Goal: Download file/media

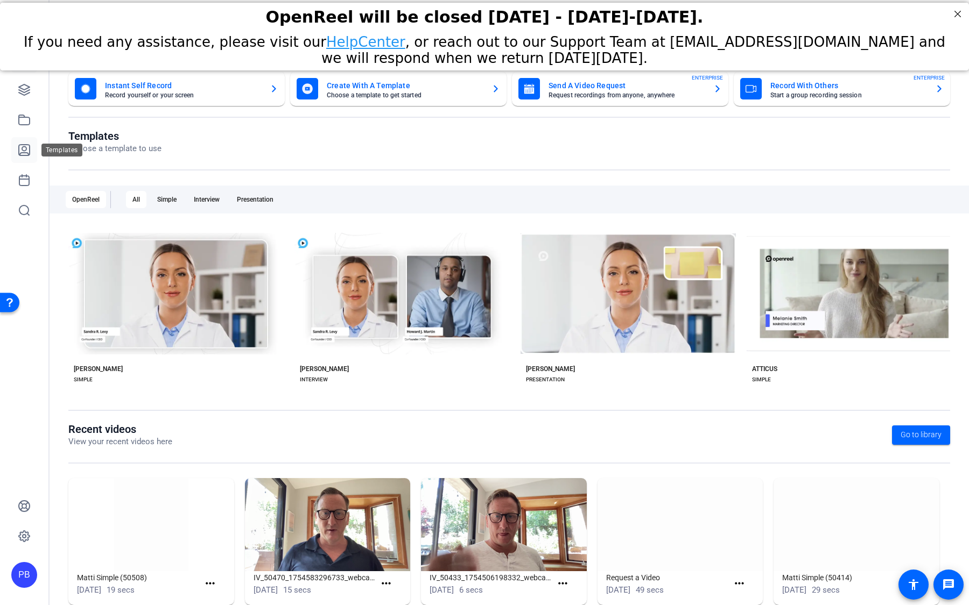
click at [29, 150] on icon at bounding box center [24, 150] width 13 height 13
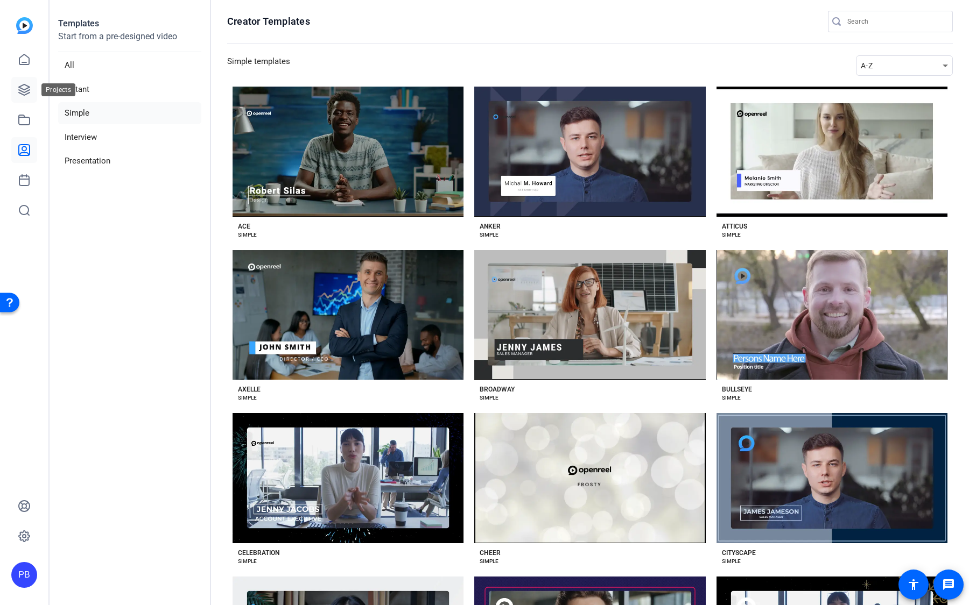
click at [24, 87] on icon at bounding box center [24, 89] width 13 height 13
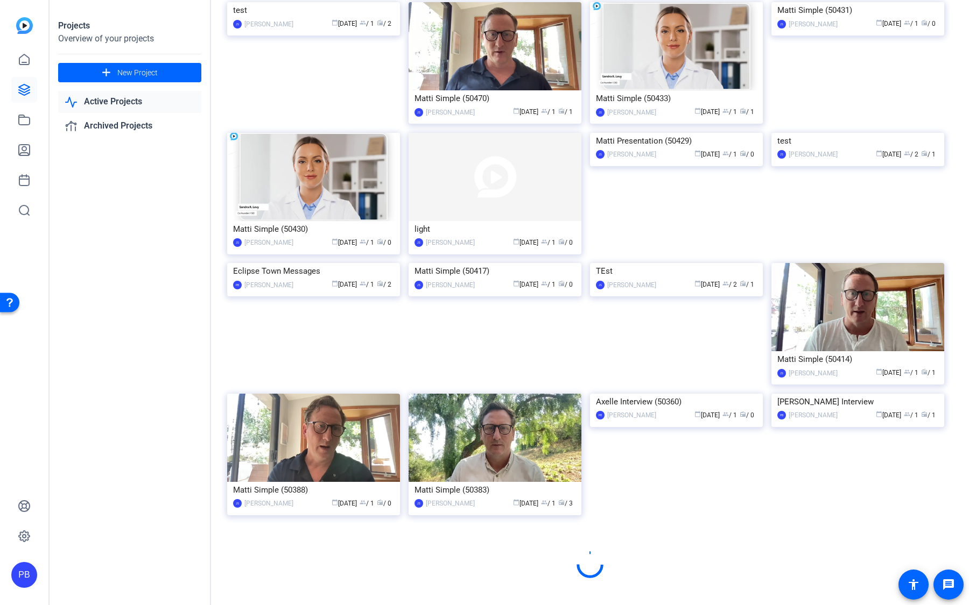
scroll to position [336, 0]
click at [302, 263] on img at bounding box center [313, 263] width 173 height 0
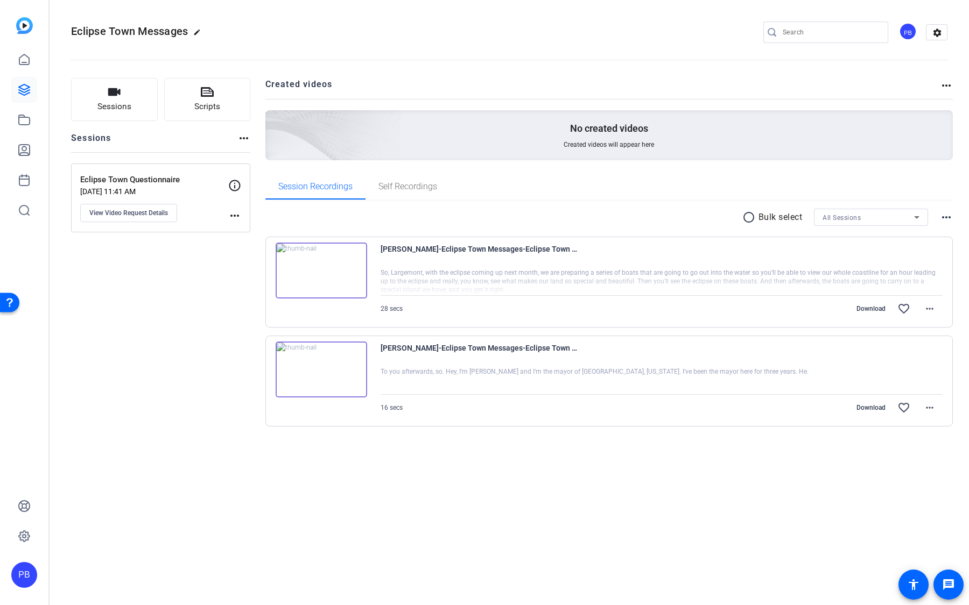
click at [325, 281] on img at bounding box center [321, 271] width 91 height 56
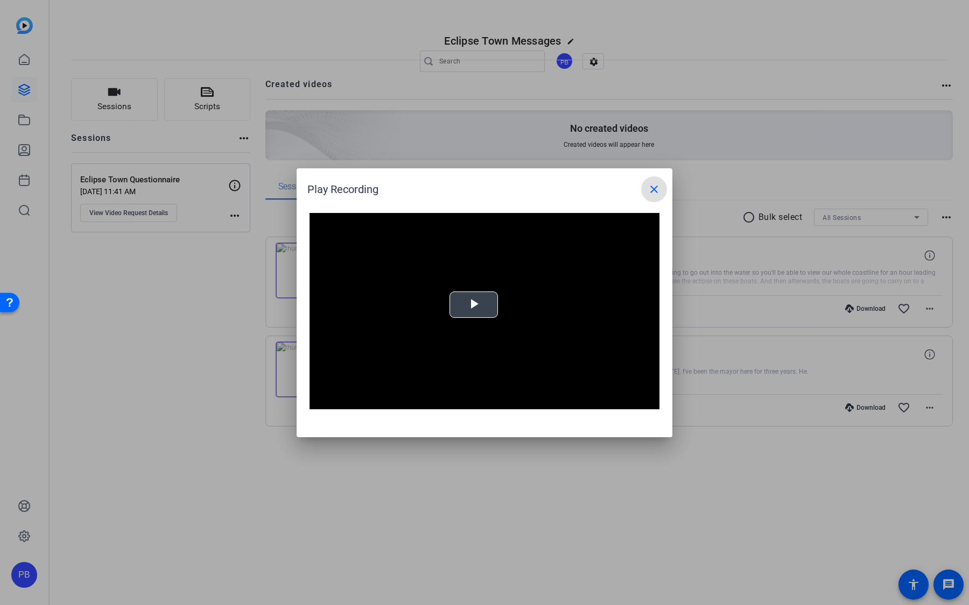
click at [474, 305] on span "Video Player" at bounding box center [474, 305] width 0 height 0
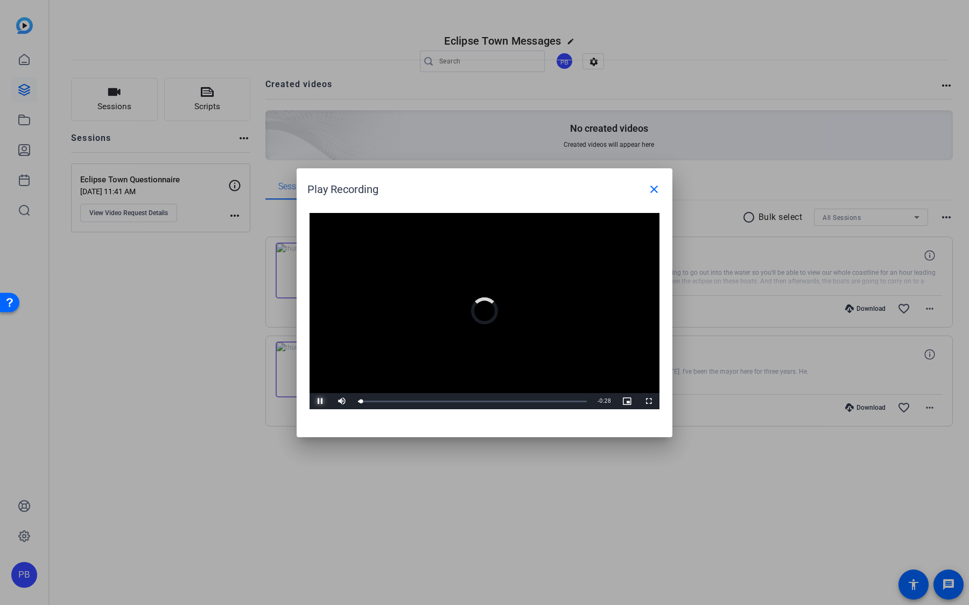
click at [319, 402] on span "Video Player" at bounding box center [320, 402] width 22 height 0
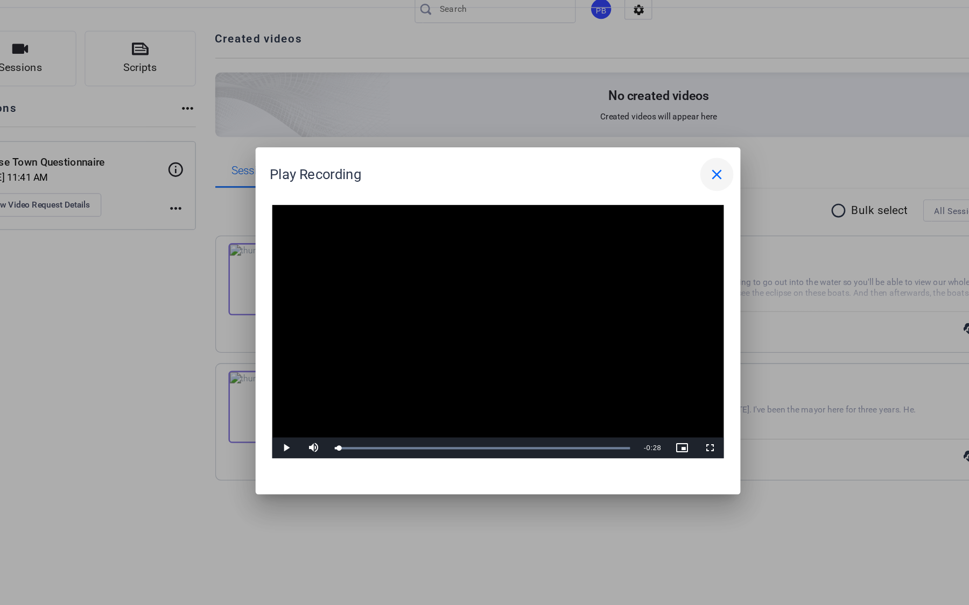
click at [646, 192] on span at bounding box center [654, 190] width 26 height 26
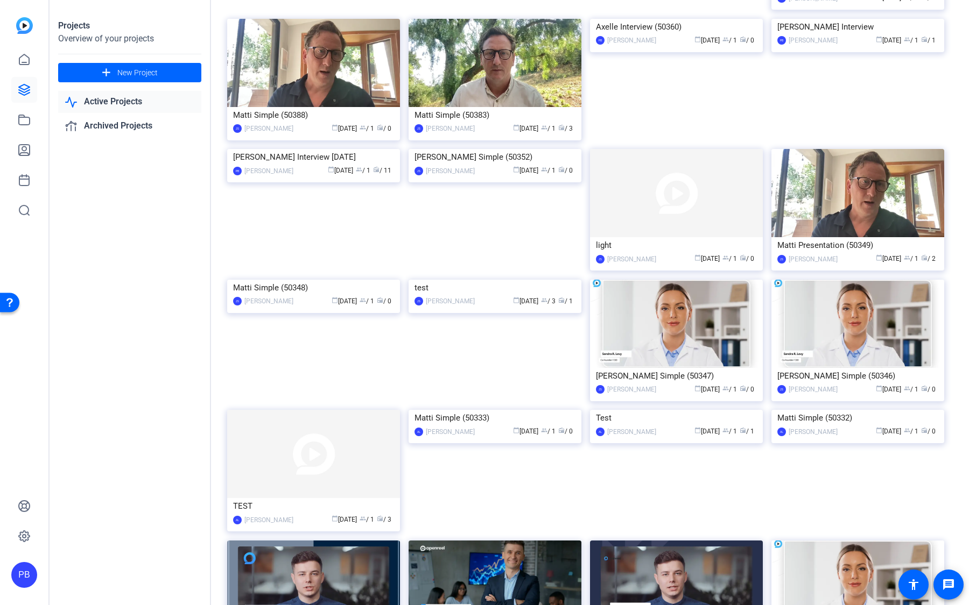
scroll to position [602, 0]
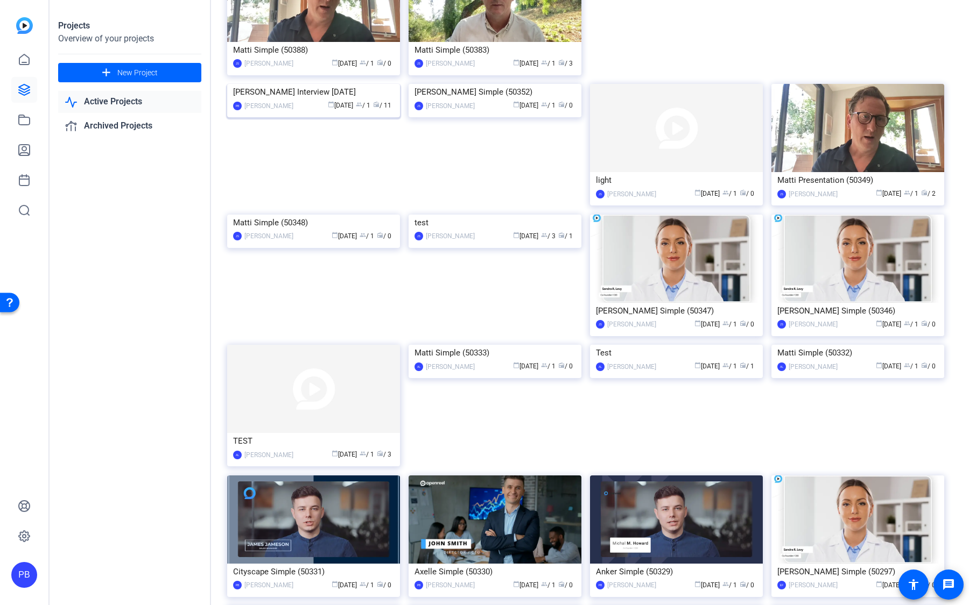
click at [376, 84] on img at bounding box center [313, 84] width 173 height 0
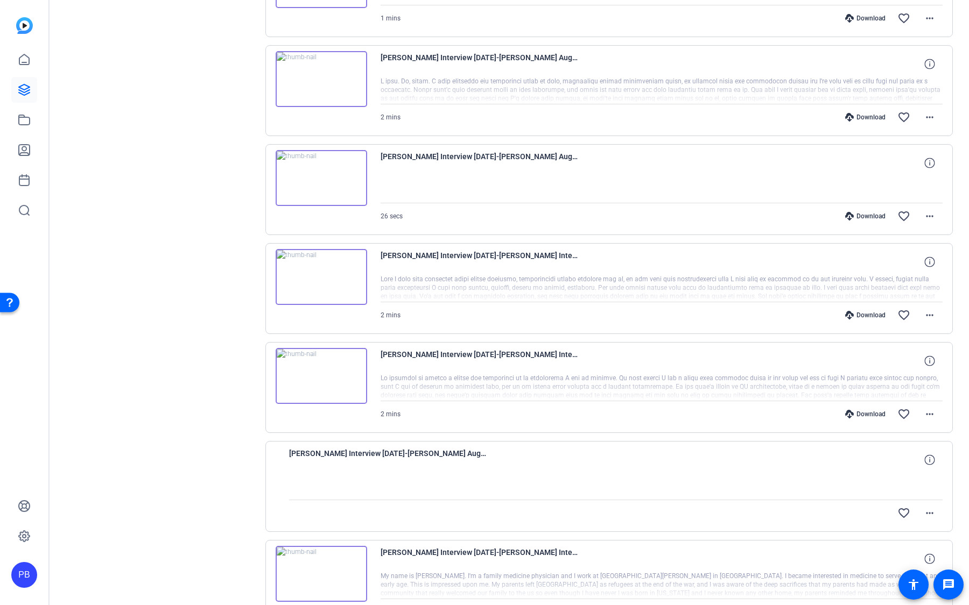
scroll to position [674, 0]
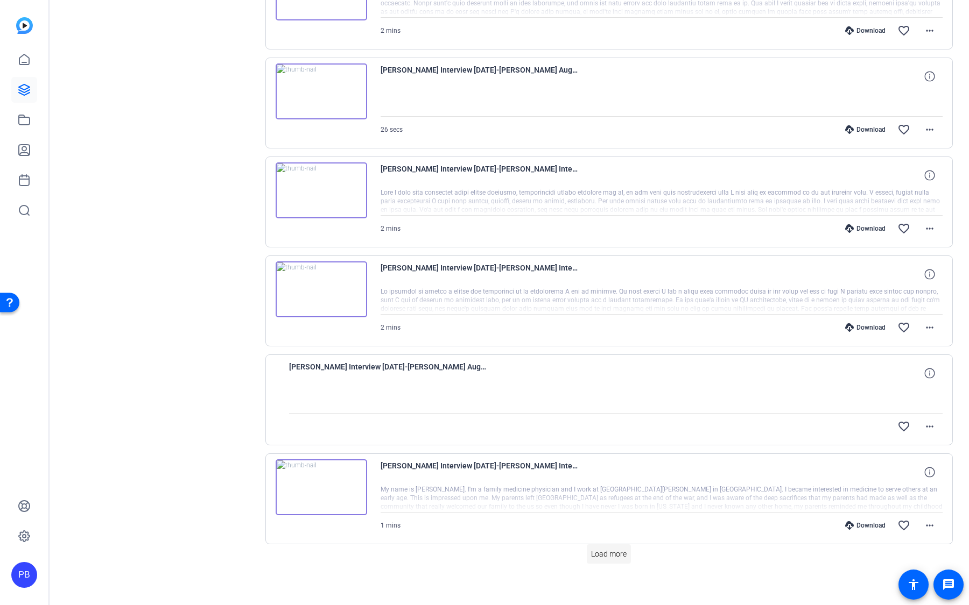
click at [617, 553] on span at bounding box center [609, 554] width 44 height 26
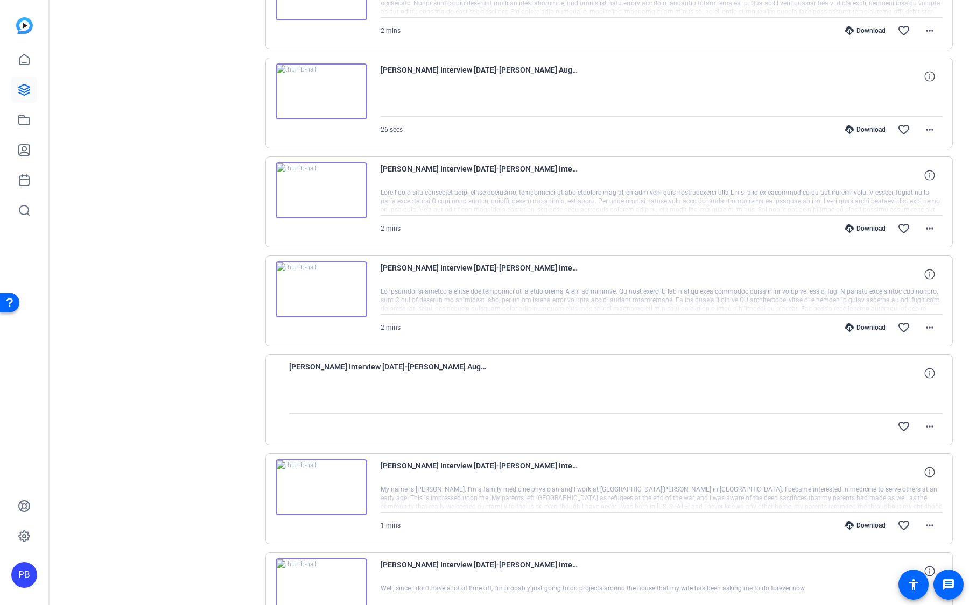
scroll to position [753, 0]
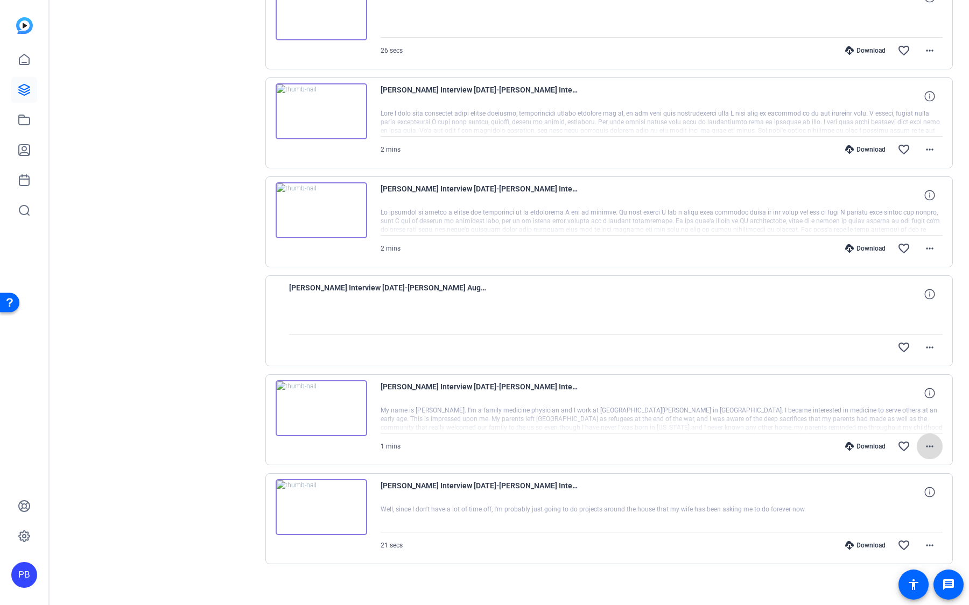
click at [928, 440] on mat-icon "more_horiz" at bounding box center [929, 446] width 13 height 13
click at [910, 478] on span "Share Original" at bounding box center [901, 476] width 65 height 13
click at [926, 242] on mat-icon "more_horiz" at bounding box center [929, 248] width 13 height 13
click at [913, 307] on span "Share MP4" at bounding box center [901, 306] width 65 height 13
click at [928, 146] on mat-icon "more_horiz" at bounding box center [929, 149] width 13 height 13
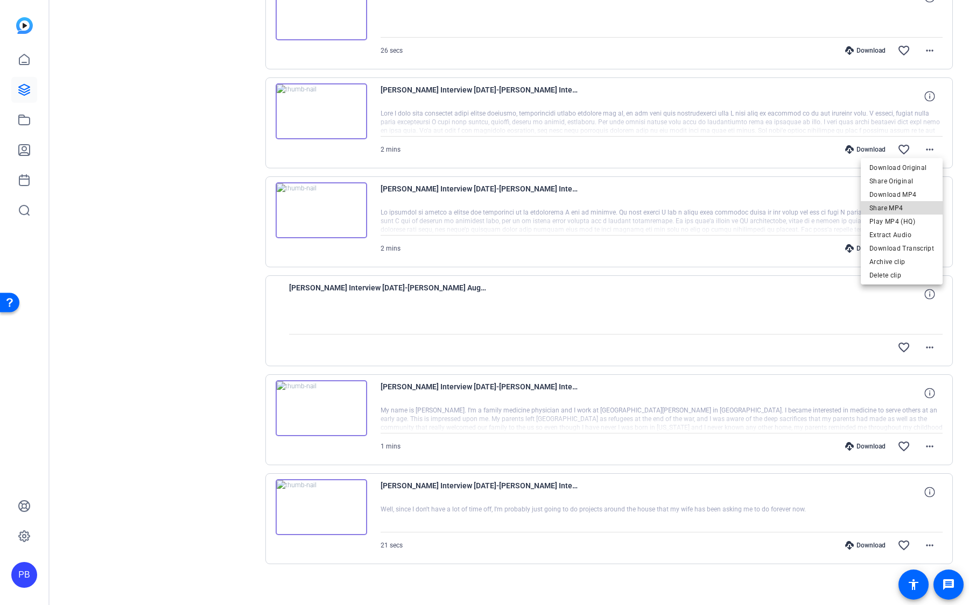
click at [919, 213] on span "Share MP4" at bounding box center [901, 207] width 65 height 13
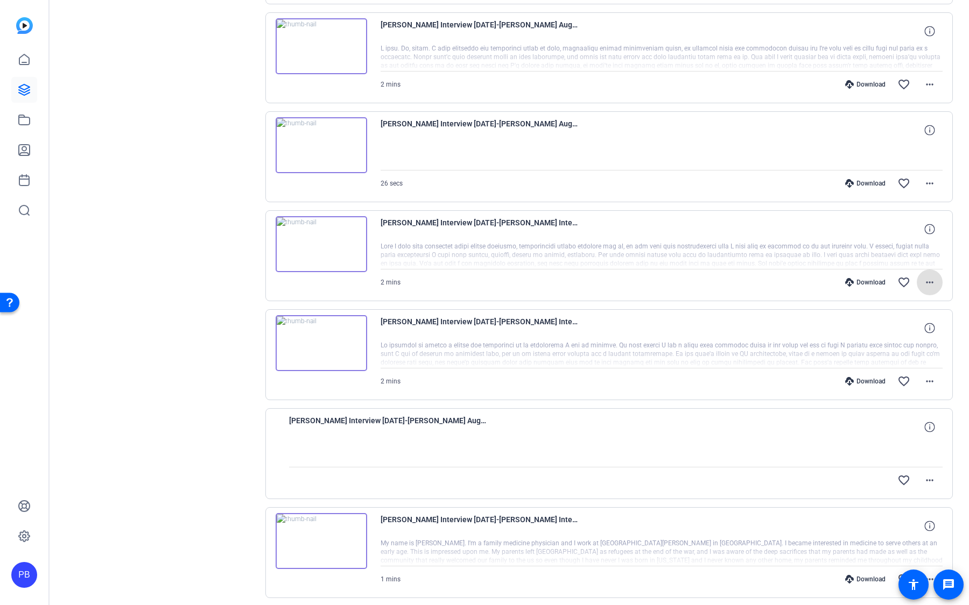
scroll to position [608, 0]
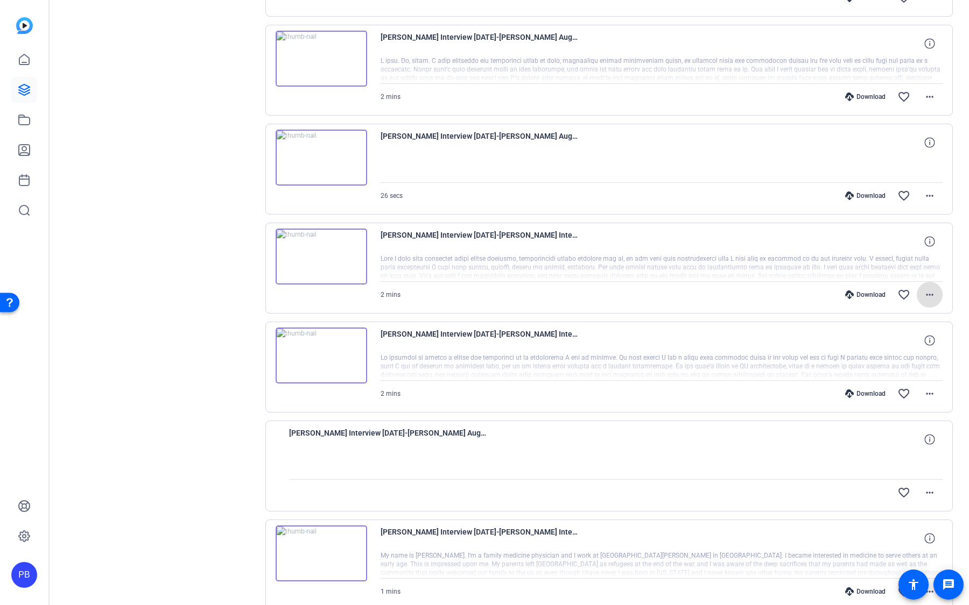
click at [327, 153] on img at bounding box center [321, 158] width 91 height 56
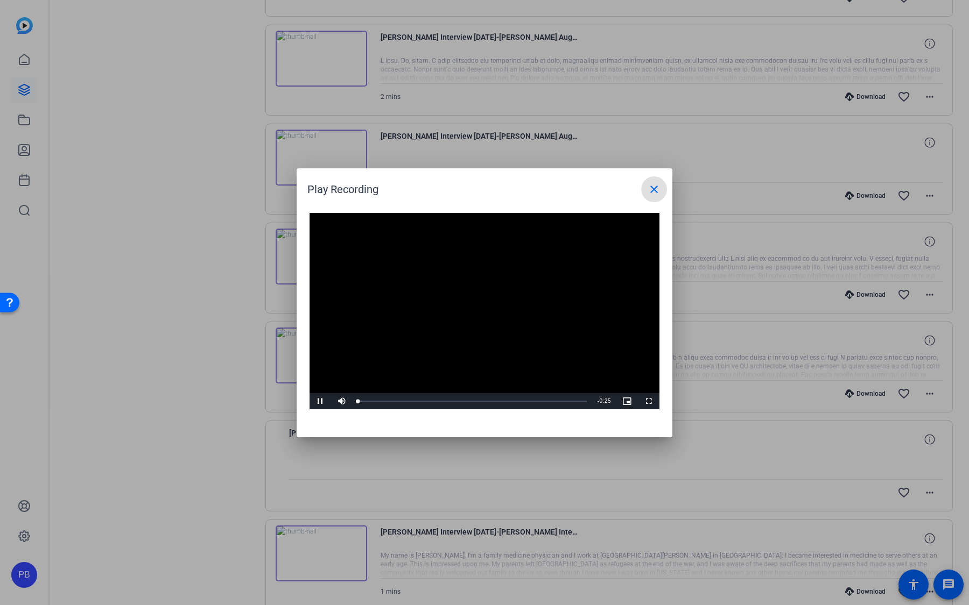
click at [472, 295] on video "Video Player" at bounding box center [484, 311] width 350 height 197
click at [322, 402] on span "Video Player" at bounding box center [320, 402] width 22 height 0
click at [492, 397] on div "Loaded : 100.00% 0:15 0:01" at bounding box center [473, 401] width 240 height 16
click at [532, 393] on div "Loaded : 100.00% 0:19 0:16" at bounding box center [473, 401] width 240 height 16
click at [651, 188] on mat-icon "close" at bounding box center [653, 189] width 13 height 13
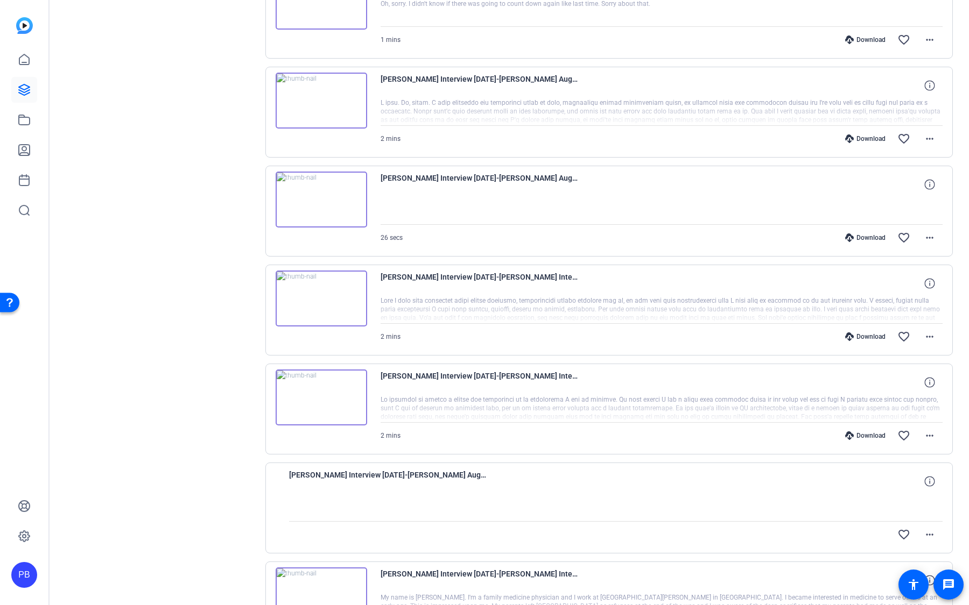
scroll to position [531, 0]
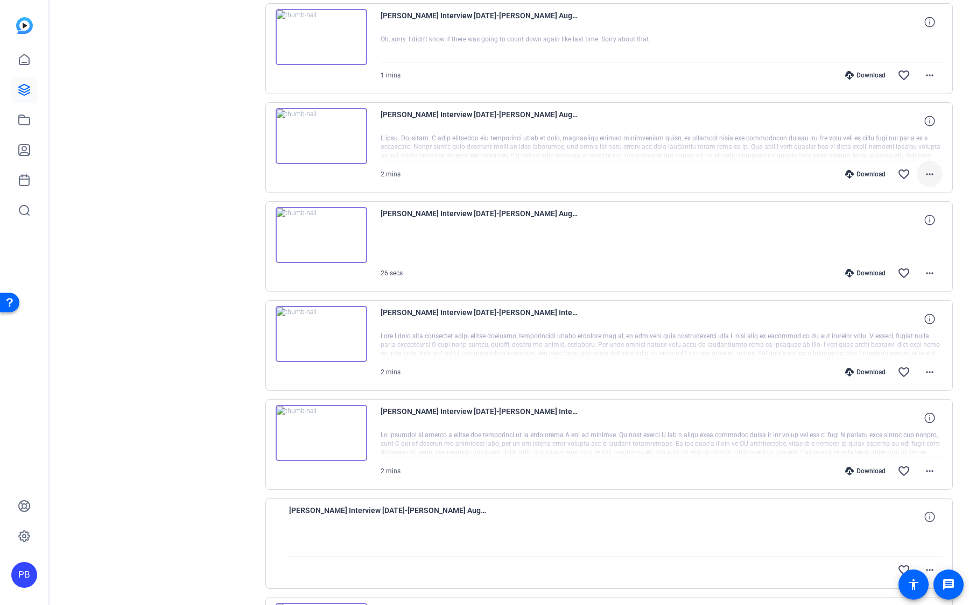
click at [930, 172] on mat-icon "more_horiz" at bounding box center [929, 174] width 13 height 13
click at [911, 234] on span "Share MP4" at bounding box center [901, 233] width 65 height 13
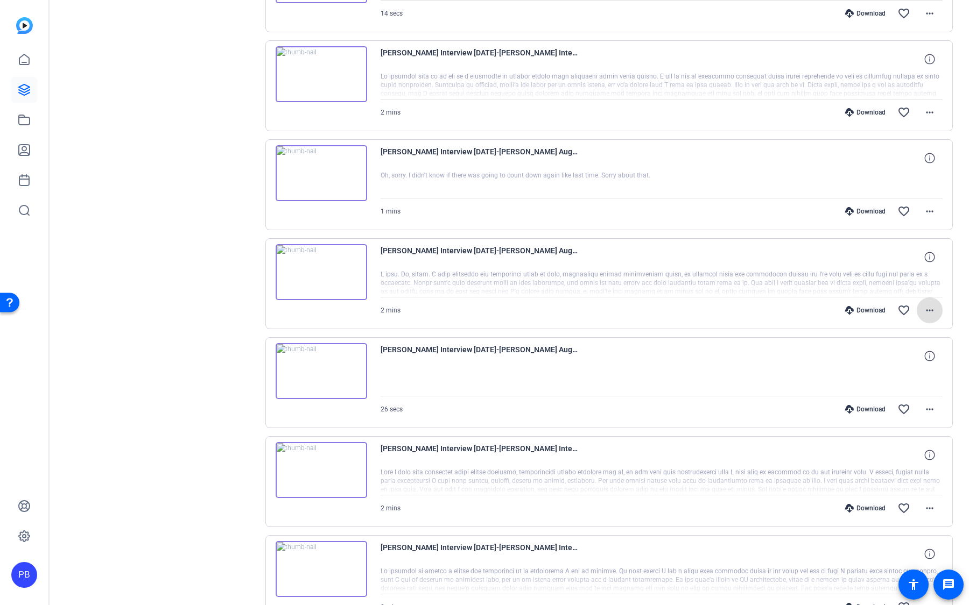
scroll to position [375, 0]
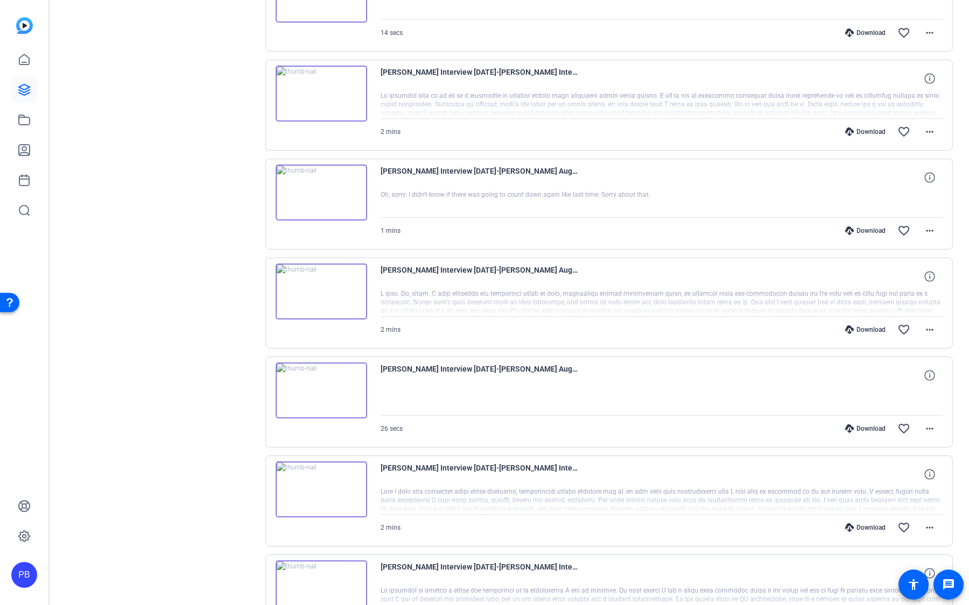
click at [330, 182] on img at bounding box center [321, 193] width 91 height 56
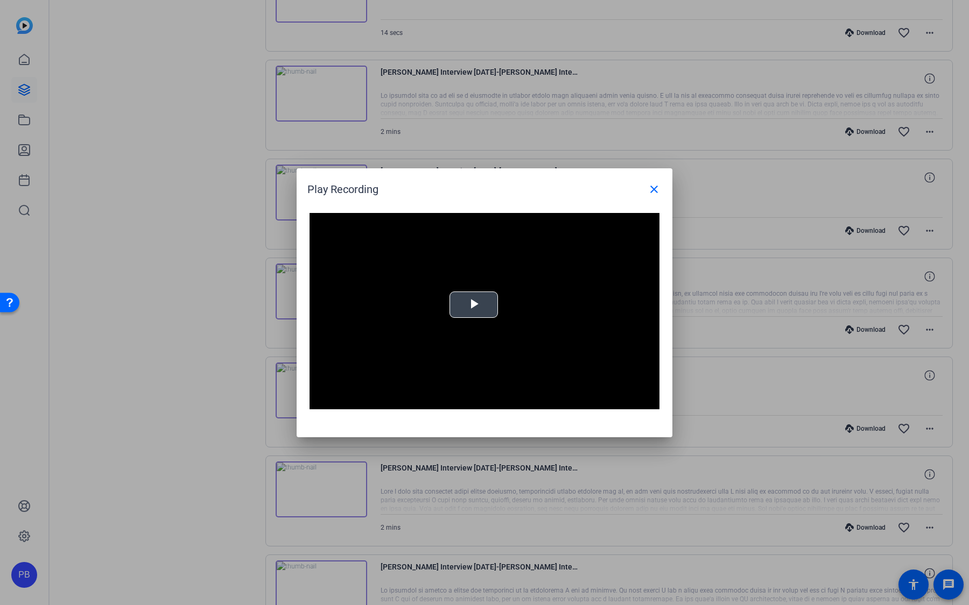
click at [474, 305] on span "Video Player" at bounding box center [474, 305] width 0 height 0
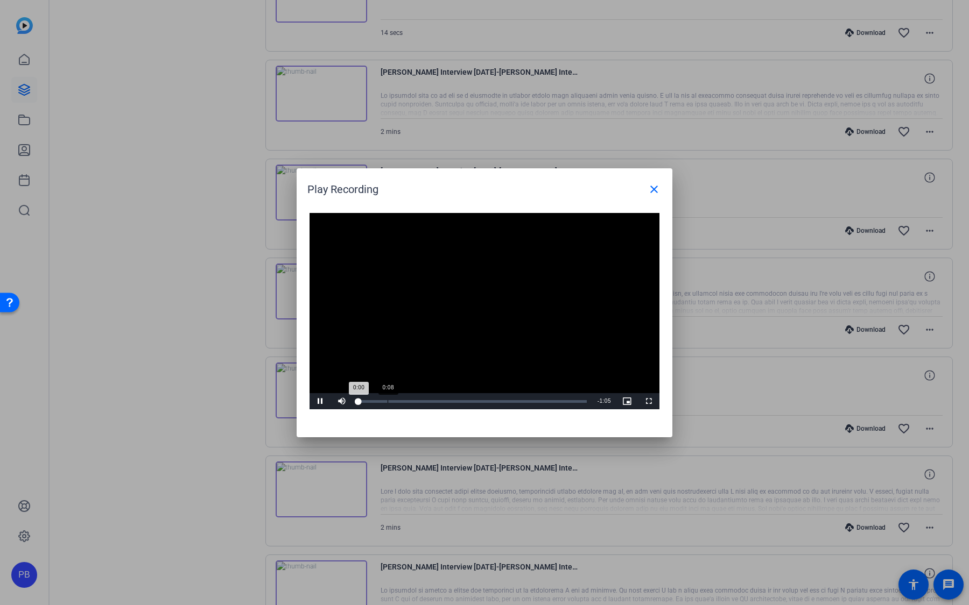
click at [386, 400] on div "Loaded : 0% 0:08 0:00" at bounding box center [472, 401] width 229 height 3
click at [410, 403] on div "Loaded : 0% 0:14 0:14" at bounding box center [473, 401] width 240 height 16
click at [447, 402] on div "Loaded : 0% 0:25 0:25" at bounding box center [472, 401] width 229 height 3
click at [486, 405] on div "Loaded : 0% 0:36 0:26" at bounding box center [473, 401] width 240 height 16
click at [519, 406] on div "Loaded : 0% 0:46 0:46" at bounding box center [473, 401] width 240 height 16
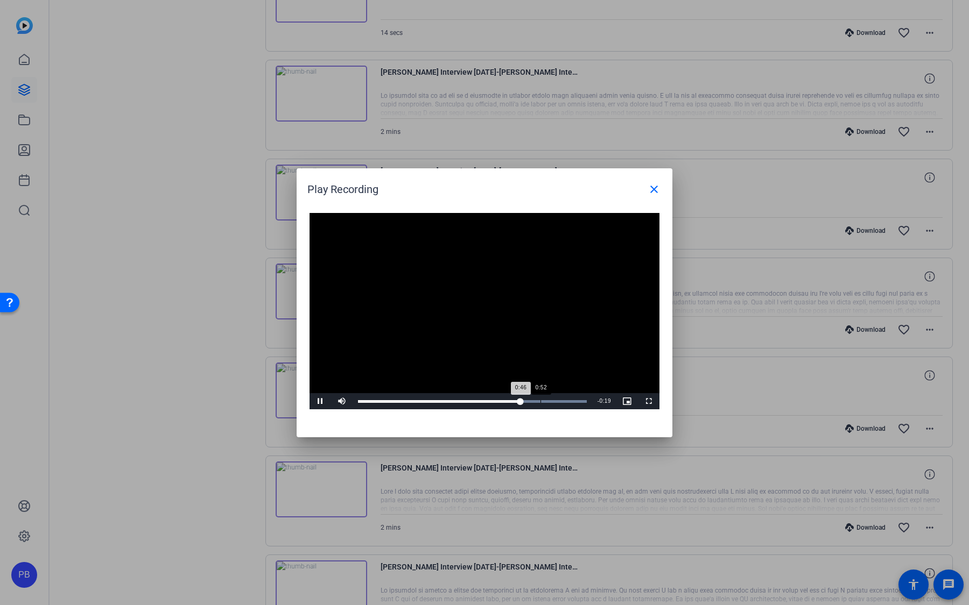
click at [541, 403] on div "Loaded : 100.00% 0:52 0:46" at bounding box center [473, 401] width 240 height 16
click at [651, 193] on mat-icon "close" at bounding box center [653, 189] width 13 height 13
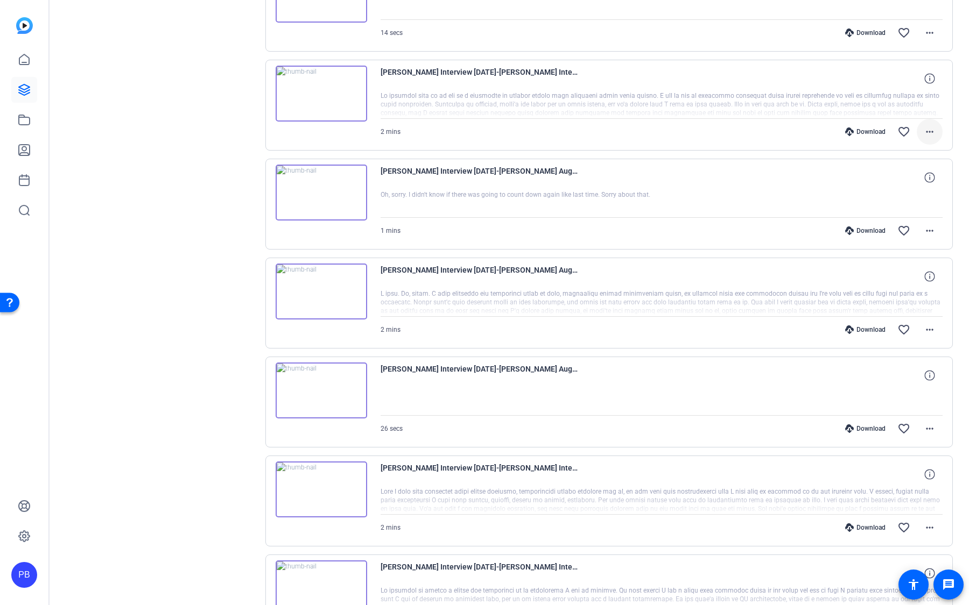
click at [927, 129] on mat-icon "more_horiz" at bounding box center [929, 131] width 13 height 13
click at [922, 193] on span "Share MP4" at bounding box center [901, 192] width 65 height 13
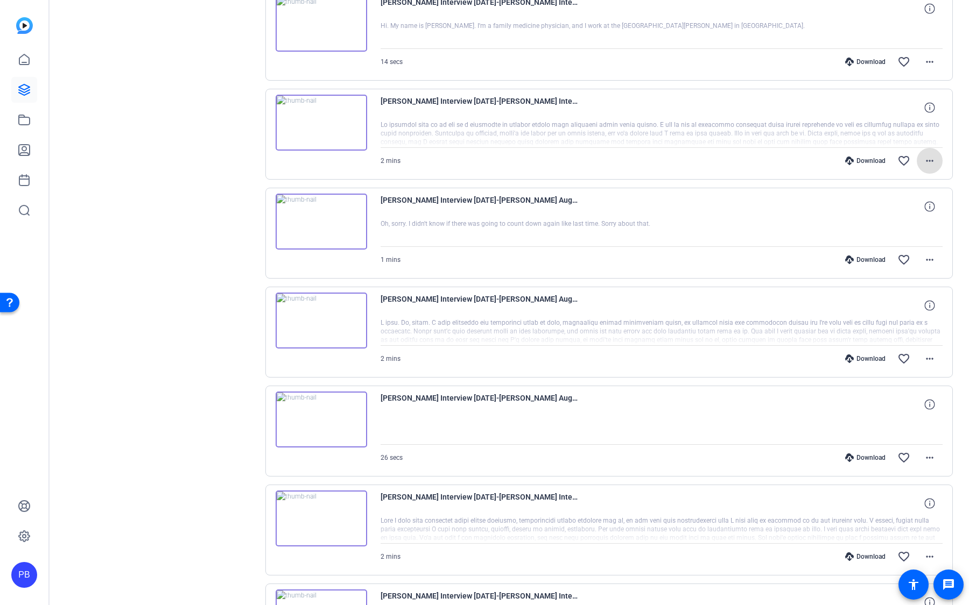
scroll to position [346, 0]
click at [925, 159] on mat-icon "more_horiz" at bounding box center [929, 161] width 13 height 13
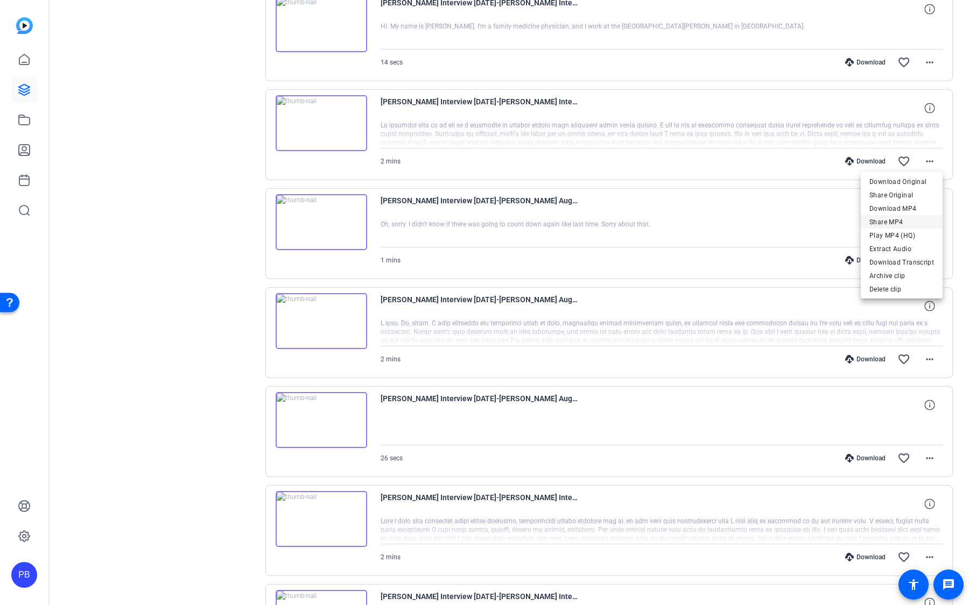
click at [917, 225] on span "Share MP4" at bounding box center [901, 221] width 65 height 13
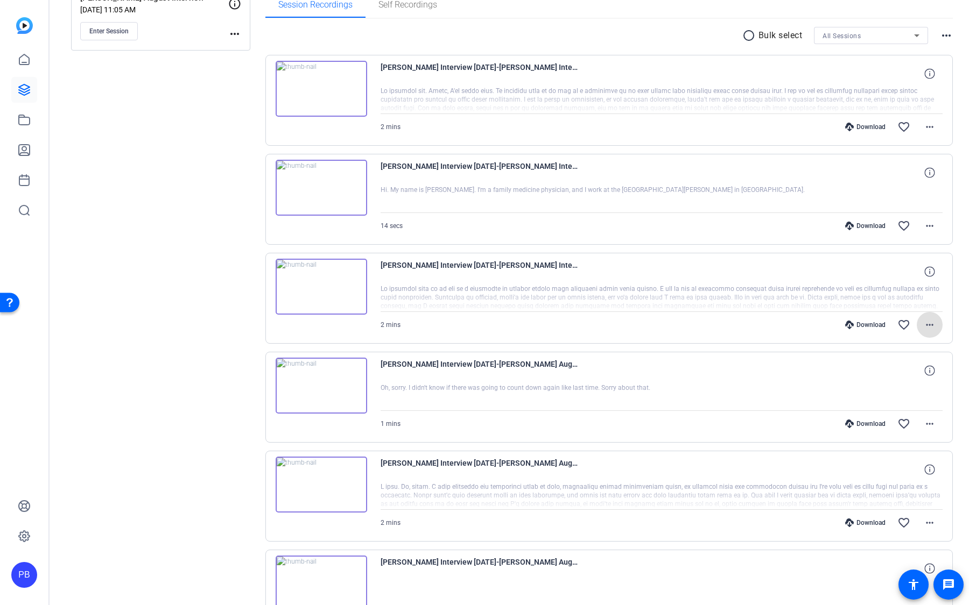
scroll to position [175, 0]
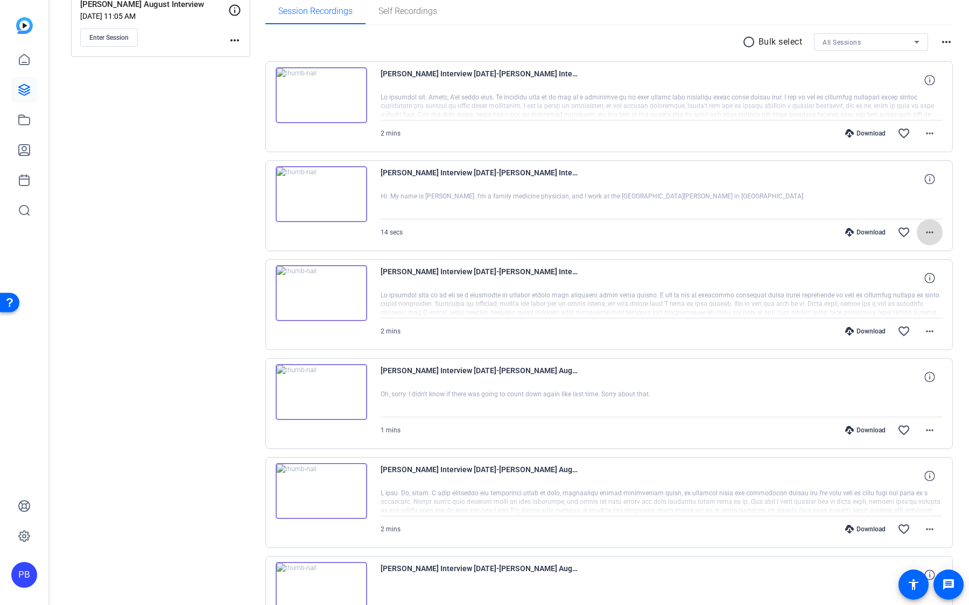
click at [931, 234] on mat-icon "more_horiz" at bounding box center [929, 232] width 13 height 13
click at [914, 298] on span "Share MP4" at bounding box center [901, 293] width 65 height 13
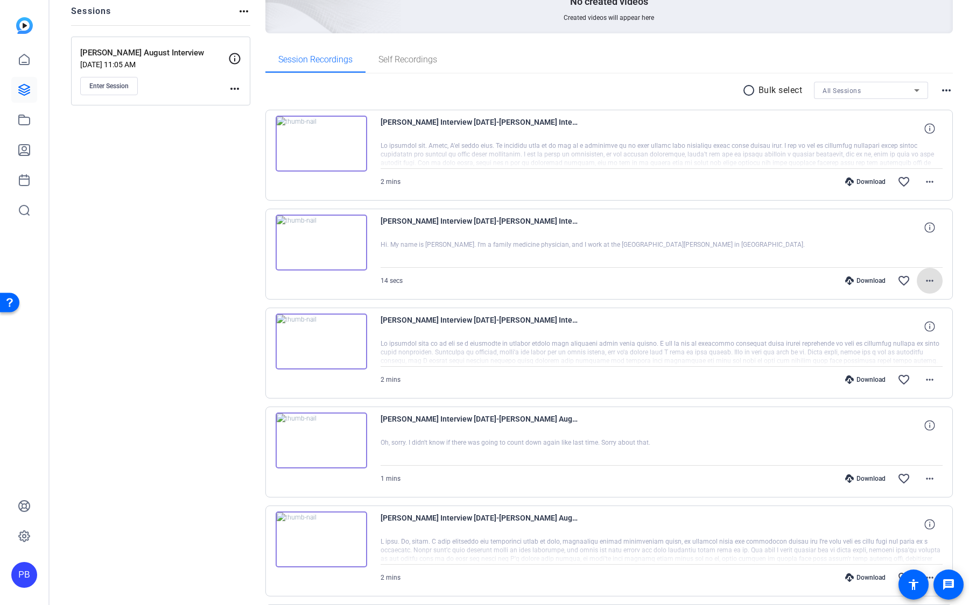
scroll to position [122, 0]
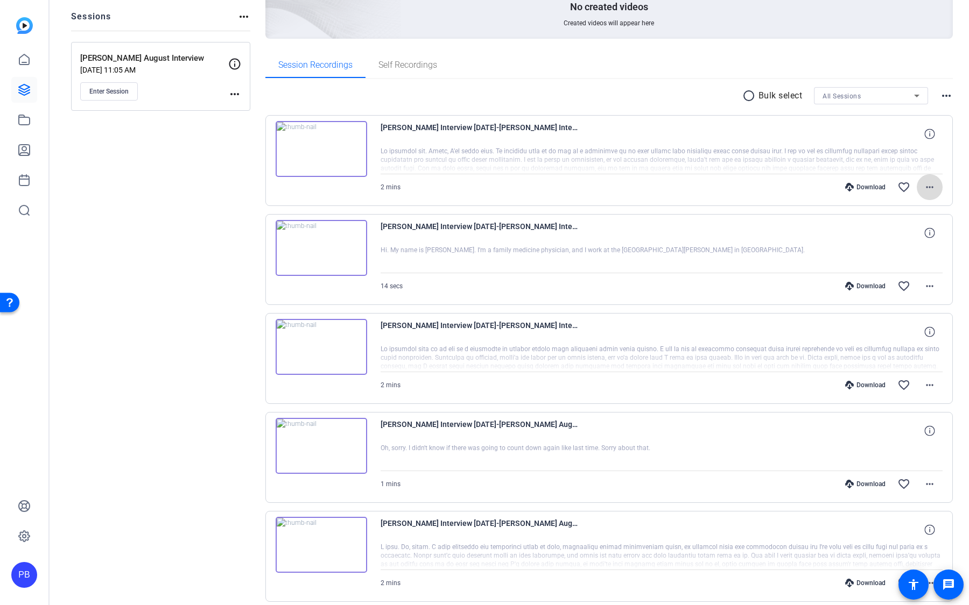
click at [931, 189] on mat-icon "more_horiz" at bounding box center [929, 187] width 13 height 13
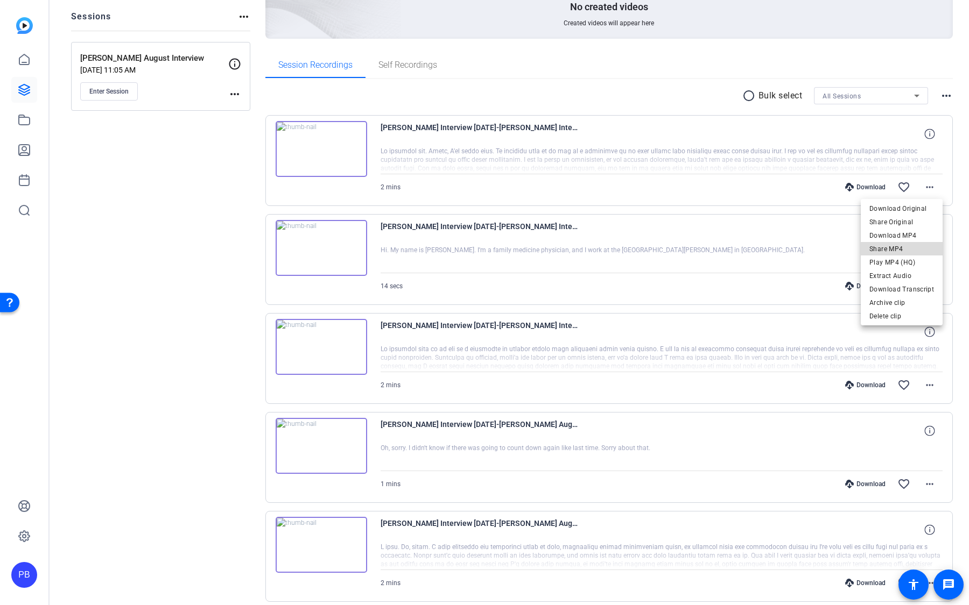
click at [925, 251] on span "Share MP4" at bounding box center [901, 249] width 65 height 13
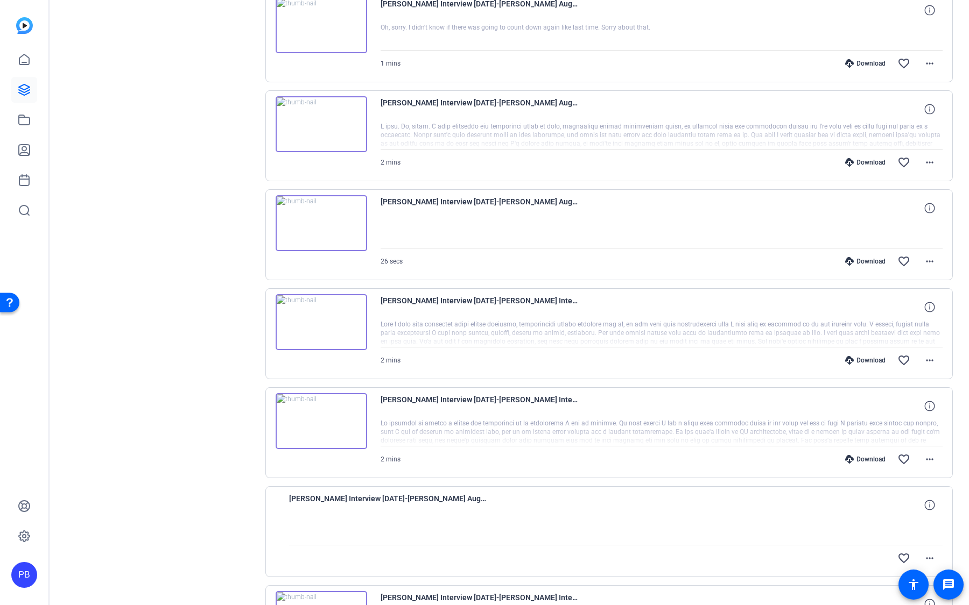
scroll to position [753, 0]
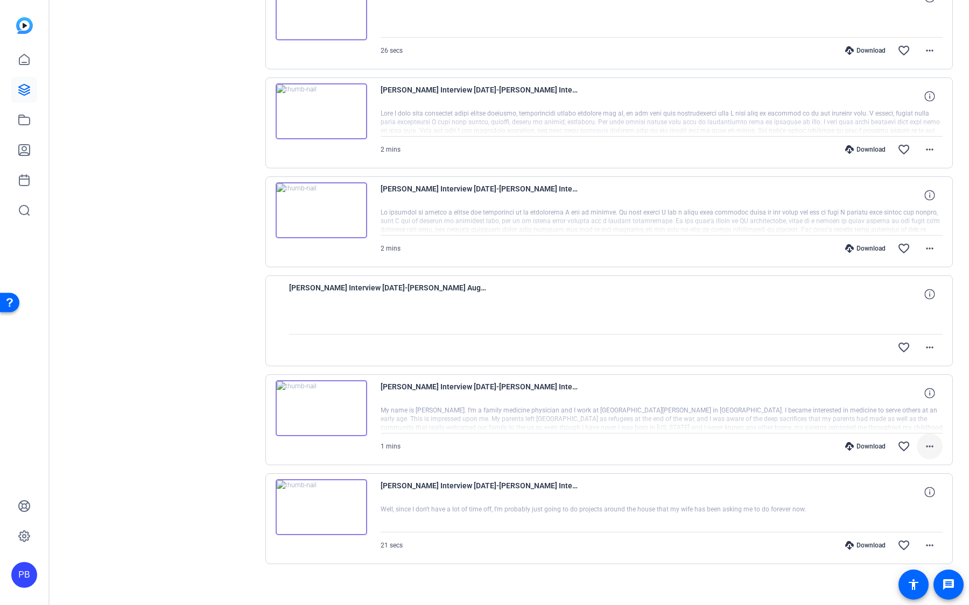
click at [932, 440] on mat-icon "more_horiz" at bounding box center [929, 446] width 13 height 13
click at [919, 493] on span "Download MP4" at bounding box center [901, 489] width 65 height 13
click at [927, 149] on mat-icon "more_horiz" at bounding box center [929, 149] width 13 height 13
click at [927, 148] on div at bounding box center [484, 302] width 969 height 605
click at [931, 236] on span at bounding box center [930, 249] width 26 height 26
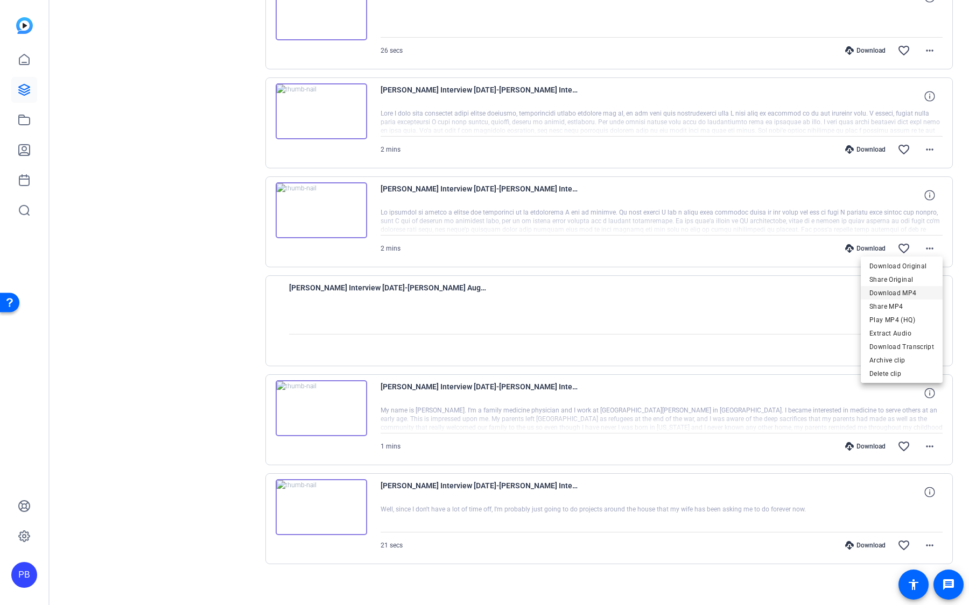
click at [920, 296] on span "Download MP4" at bounding box center [901, 292] width 65 height 13
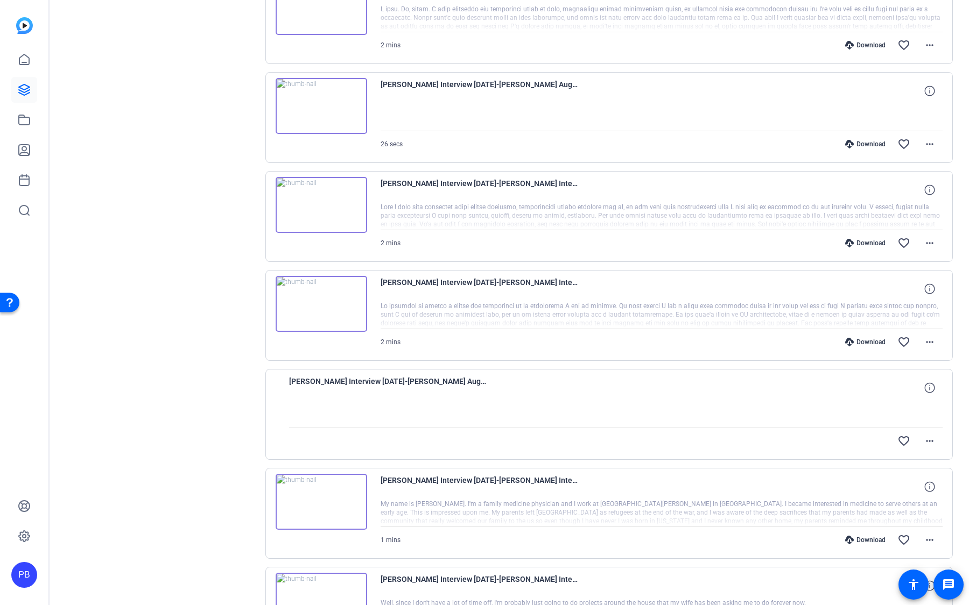
scroll to position [658, 0]
click at [930, 243] on mat-icon "more_horiz" at bounding box center [929, 244] width 13 height 13
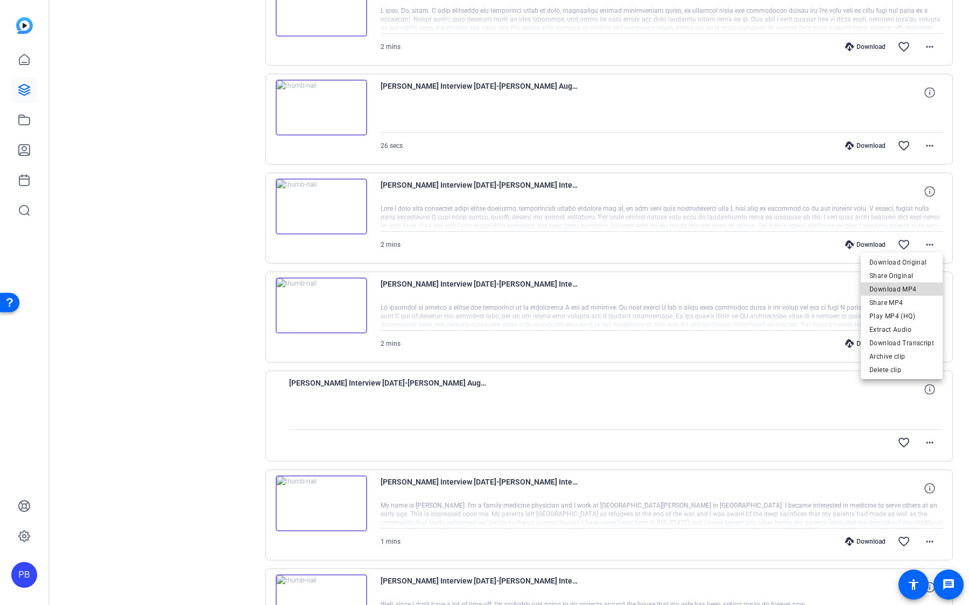
click at [919, 286] on span "Download MP4" at bounding box center [901, 289] width 65 height 13
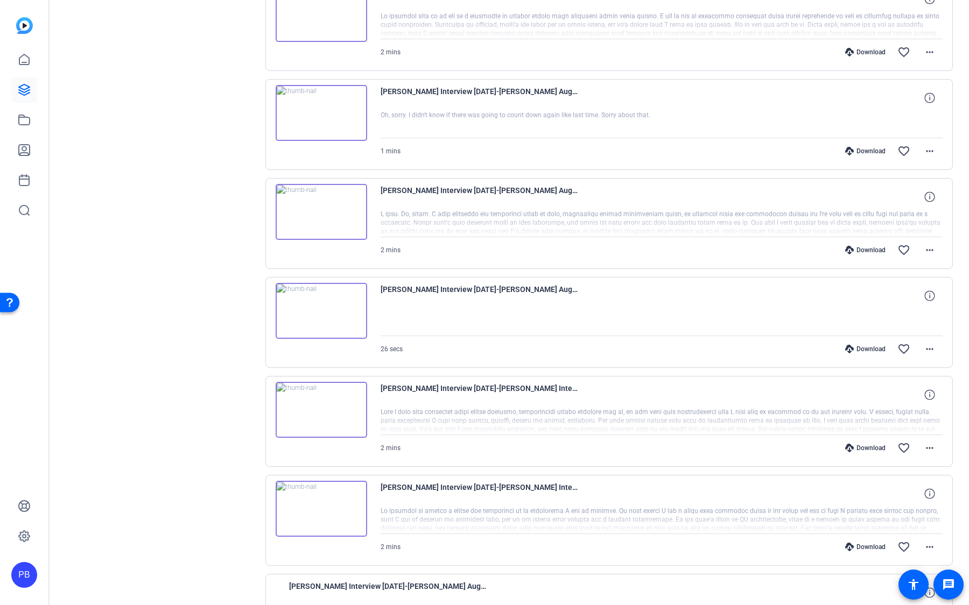
scroll to position [453, 0]
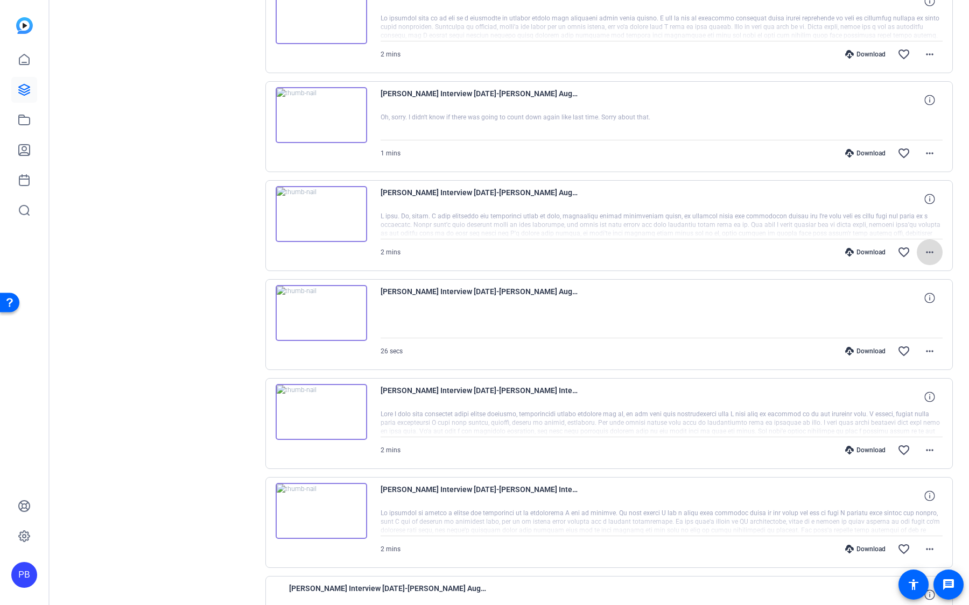
click at [931, 250] on mat-icon "more_horiz" at bounding box center [929, 252] width 13 height 13
click at [762, 147] on div at bounding box center [484, 302] width 969 height 605
click at [603, 478] on div "[PERSON_NAME] Interview [DATE]-[PERSON_NAME] Interview-[PERSON_NAME]-2025-08-05…" at bounding box center [609, 522] width 688 height 91
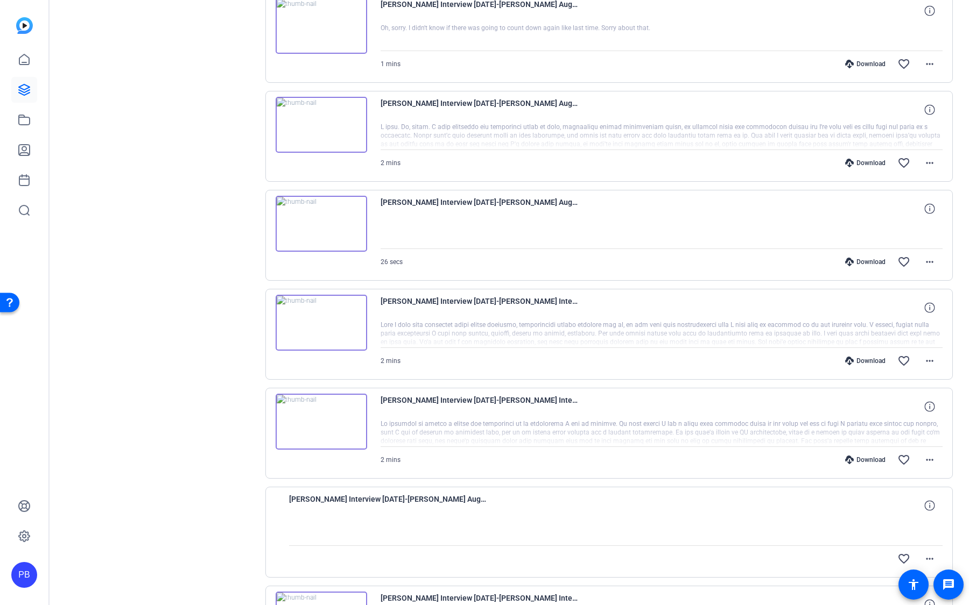
scroll to position [532, 0]
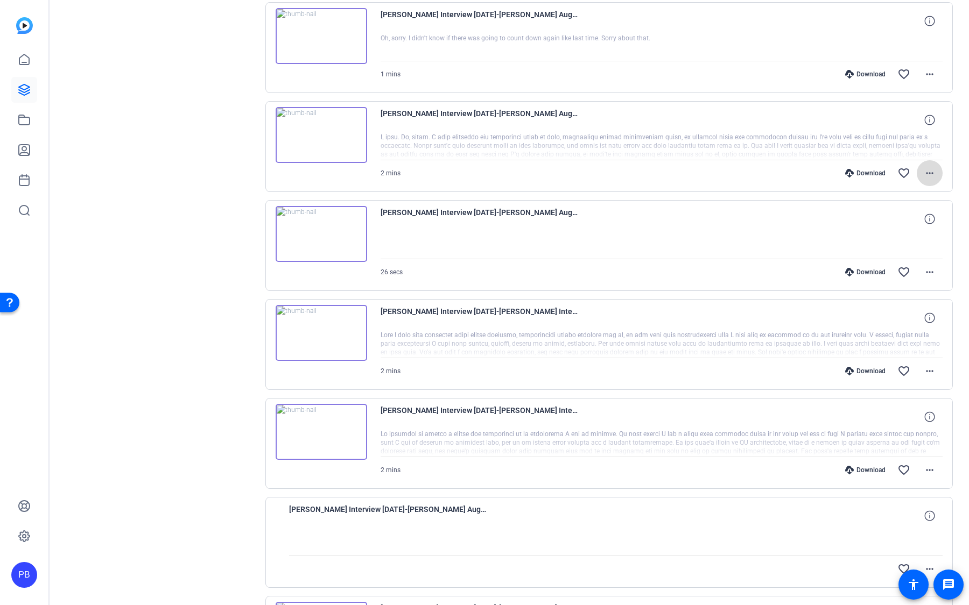
click at [924, 167] on mat-icon "more_horiz" at bounding box center [929, 173] width 13 height 13
click at [915, 223] on span "Download MP4" at bounding box center [901, 219] width 65 height 13
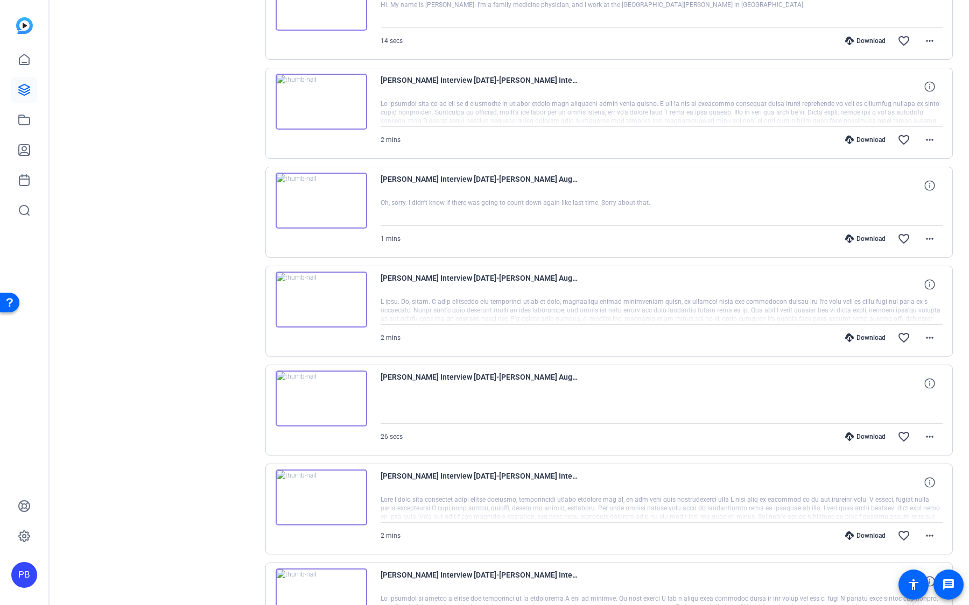
scroll to position [356, 0]
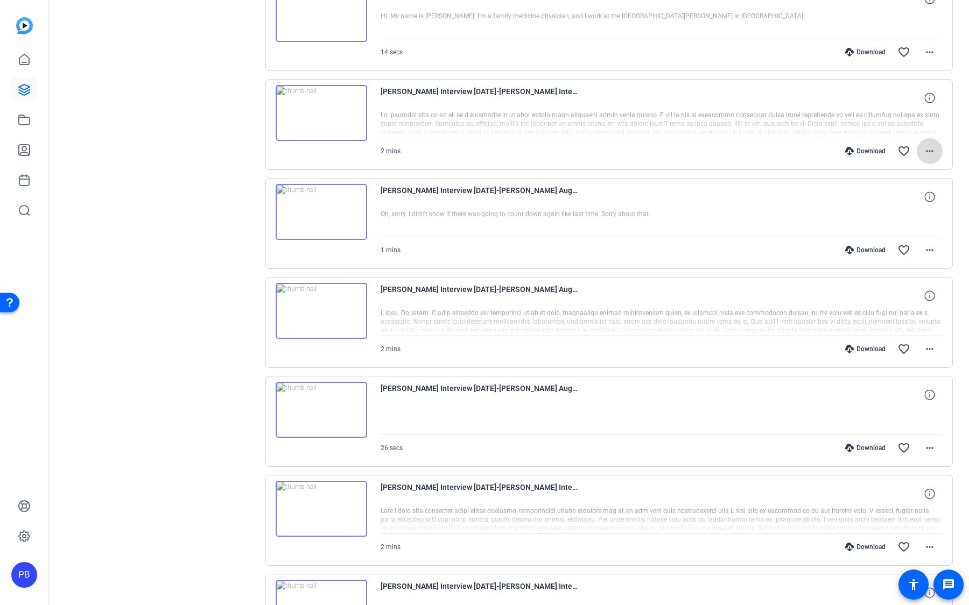
click at [933, 147] on mat-icon "more_horiz" at bounding box center [929, 151] width 13 height 13
click at [918, 201] on span "Download MP4" at bounding box center [901, 198] width 65 height 13
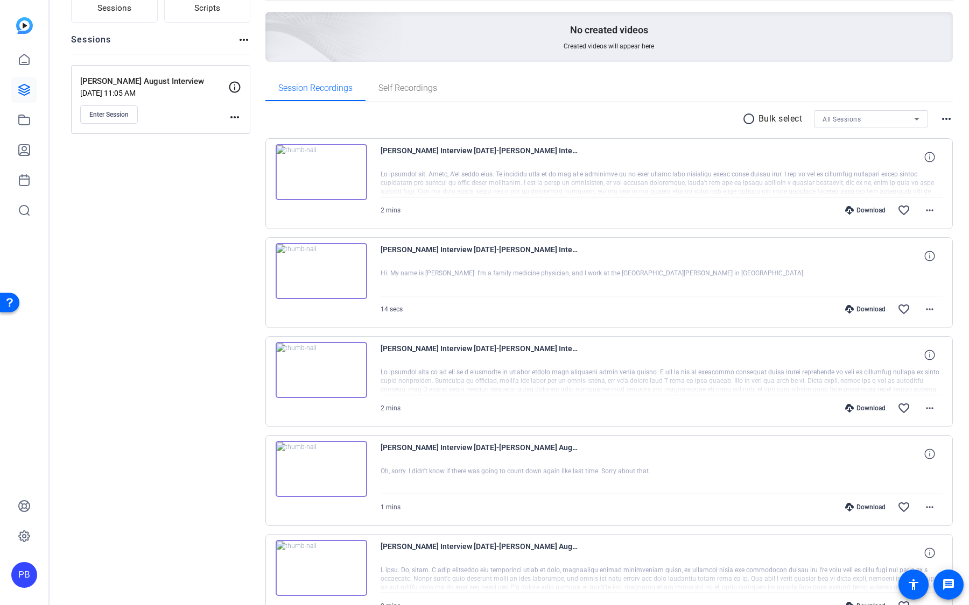
scroll to position [94, 0]
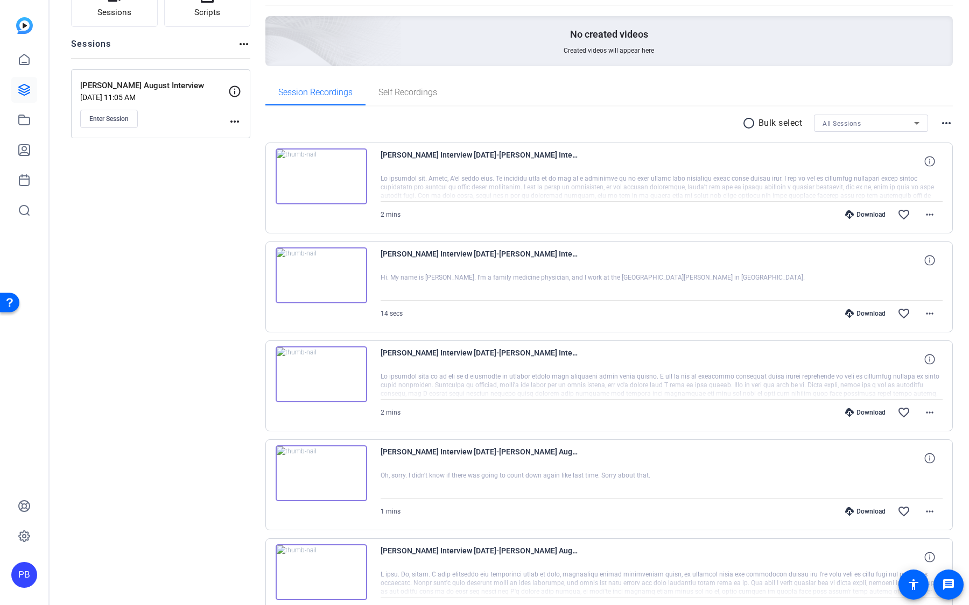
click at [933, 313] on mat-icon "more_horiz" at bounding box center [929, 313] width 13 height 13
click at [920, 363] on span "Download MP4" at bounding box center [901, 361] width 65 height 13
click at [929, 216] on mat-icon "more_horiz" at bounding box center [929, 214] width 13 height 13
click at [922, 264] on span "Download MP4" at bounding box center [901, 263] width 65 height 13
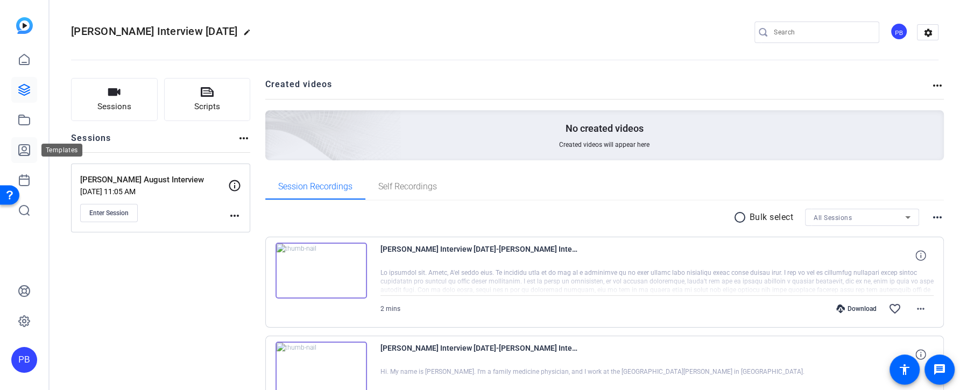
click at [29, 150] on icon at bounding box center [24, 150] width 13 height 13
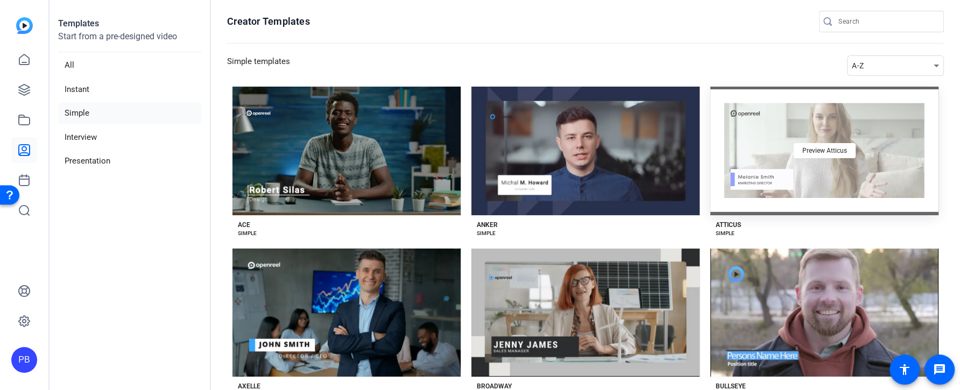
click at [781, 204] on div "Preview Atticus" at bounding box center [824, 151] width 228 height 129
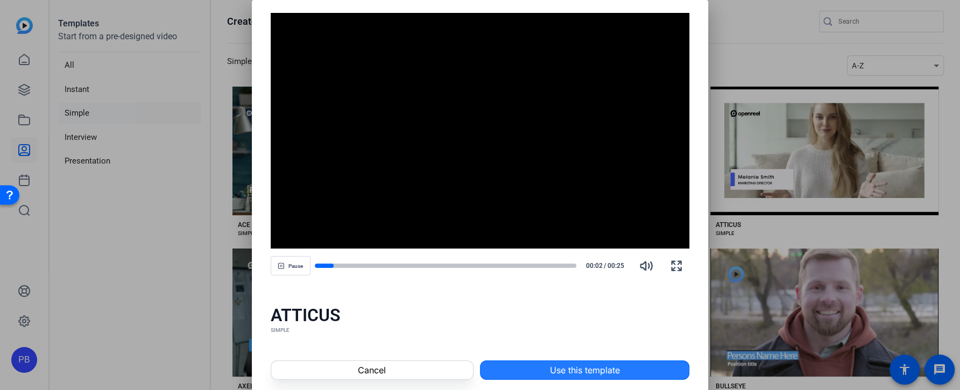
click at [628, 364] on span at bounding box center [585, 370] width 208 height 26
